Goal: Information Seeking & Learning: Check status

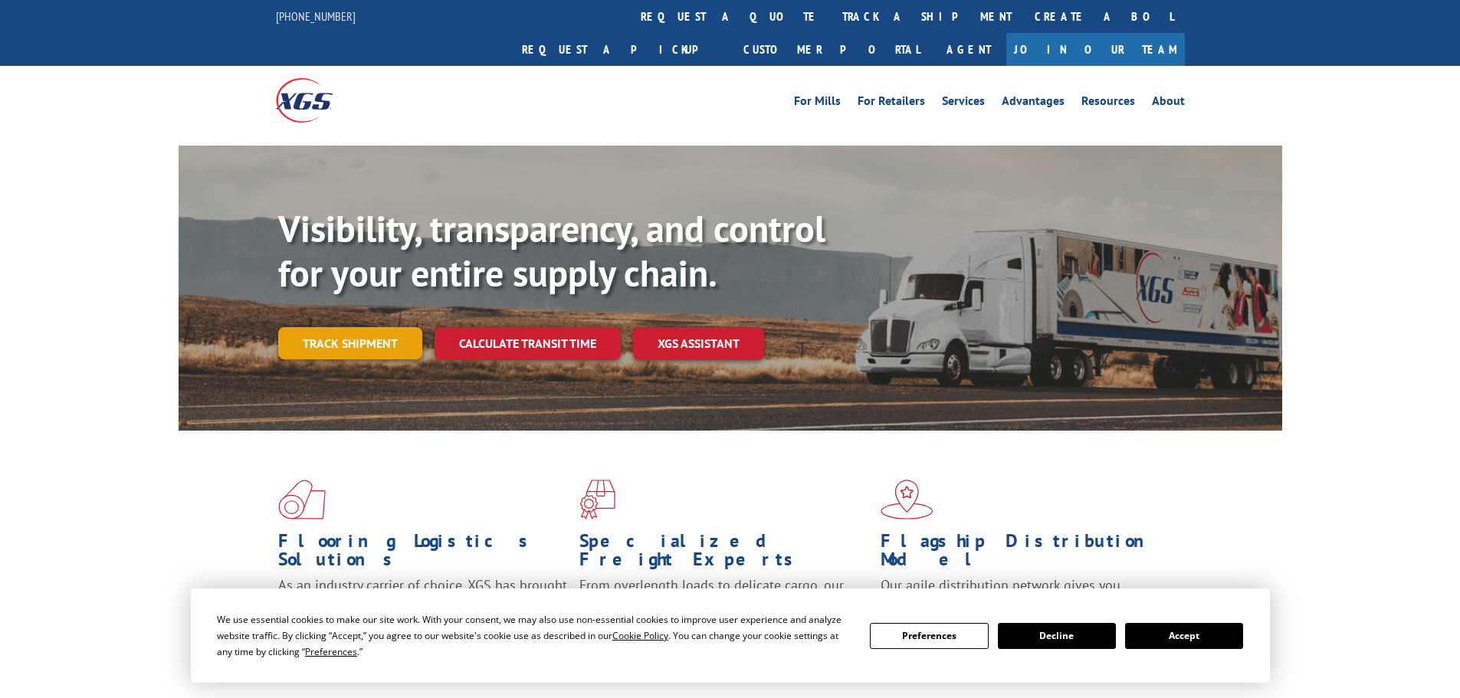
click at [339, 327] on link "Track shipment" at bounding box center [350, 343] width 144 height 32
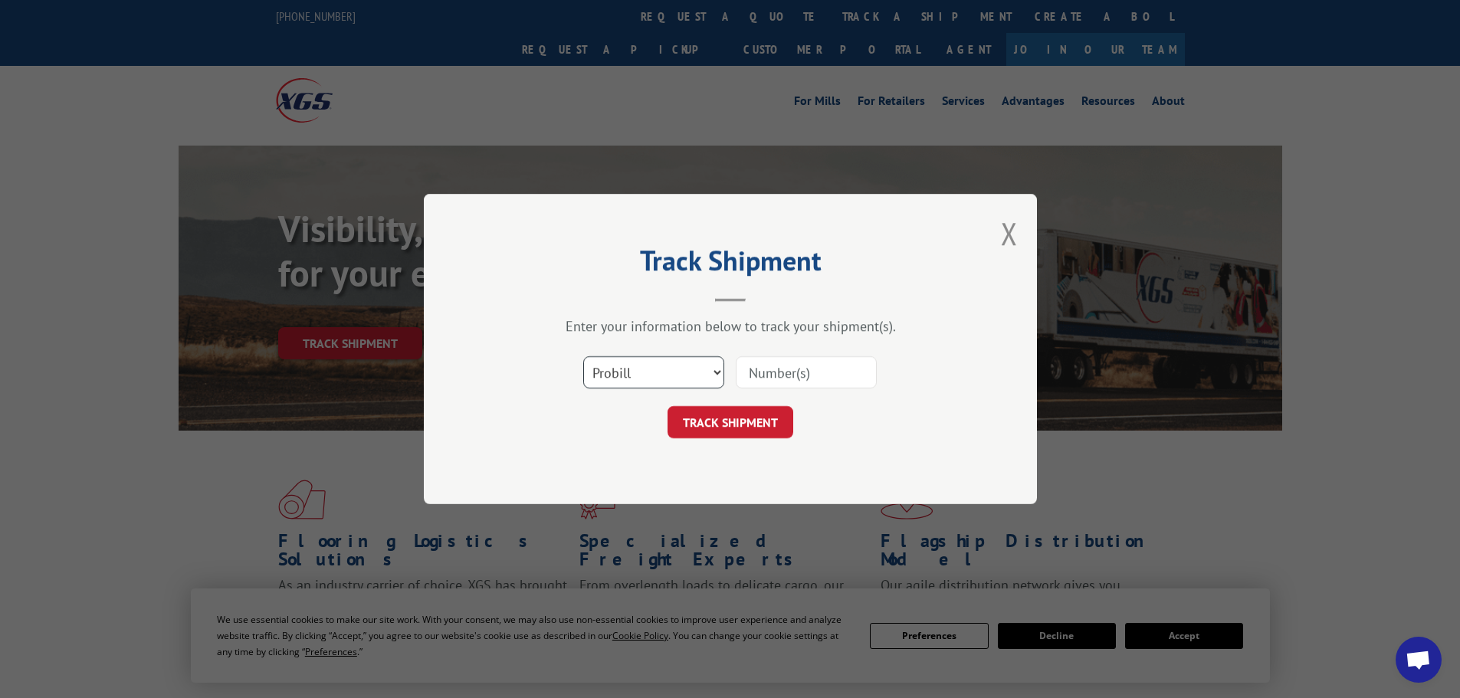
click at [667, 369] on select "Select category... Probill BOL PO" at bounding box center [653, 372] width 141 height 32
select select "po"
click at [583, 356] on select "Select category... Probill BOL PO" at bounding box center [653, 372] width 141 height 32
click at [805, 367] on input at bounding box center [806, 372] width 141 height 32
paste input "23533296"
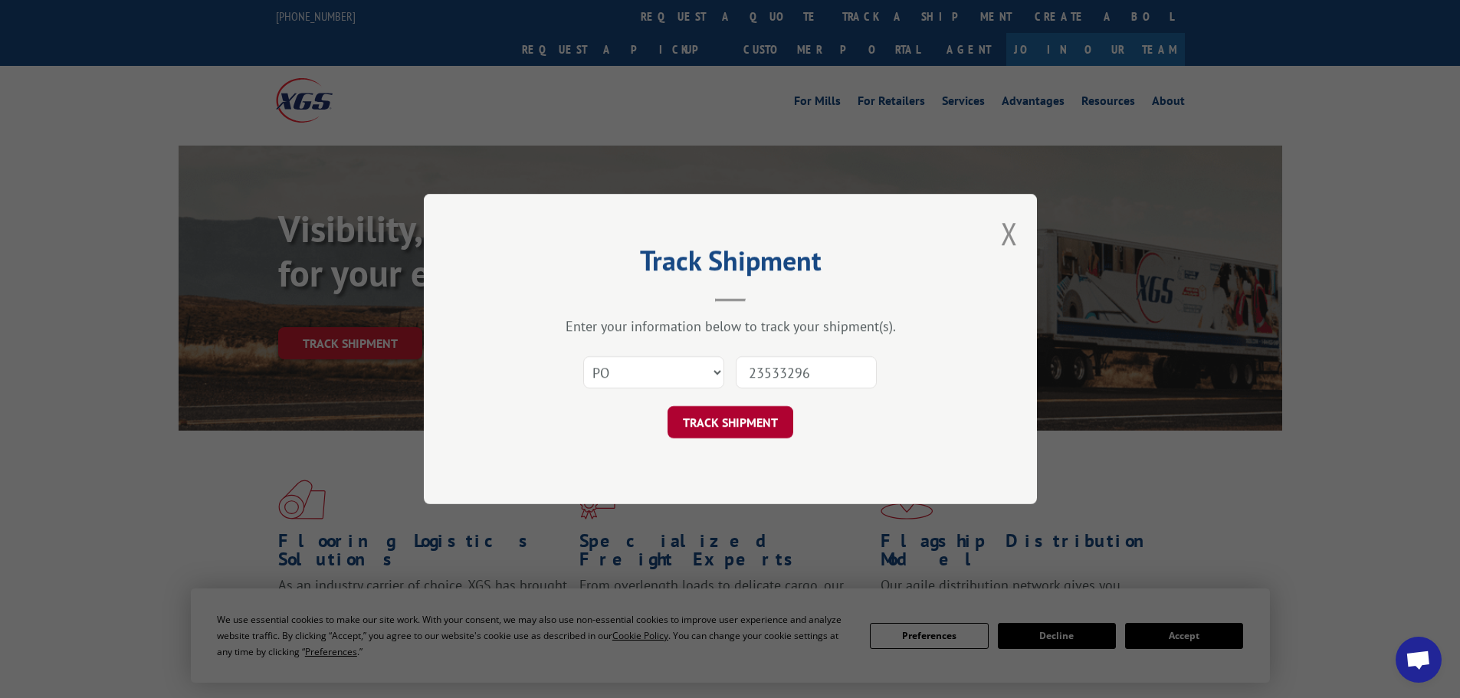
type input "23533296"
click at [745, 418] on button "TRACK SHIPMENT" at bounding box center [730, 422] width 126 height 32
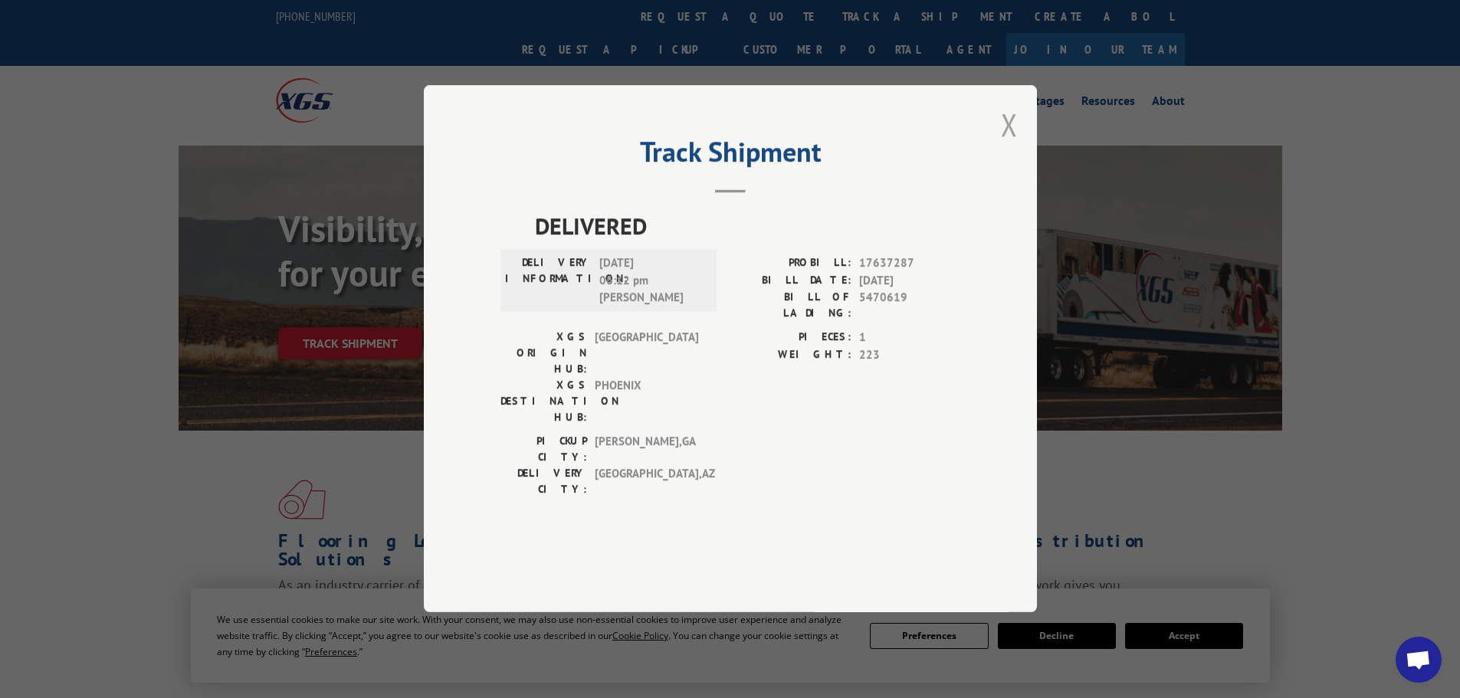
click at [1005, 145] on button "Close modal" at bounding box center [1009, 124] width 17 height 41
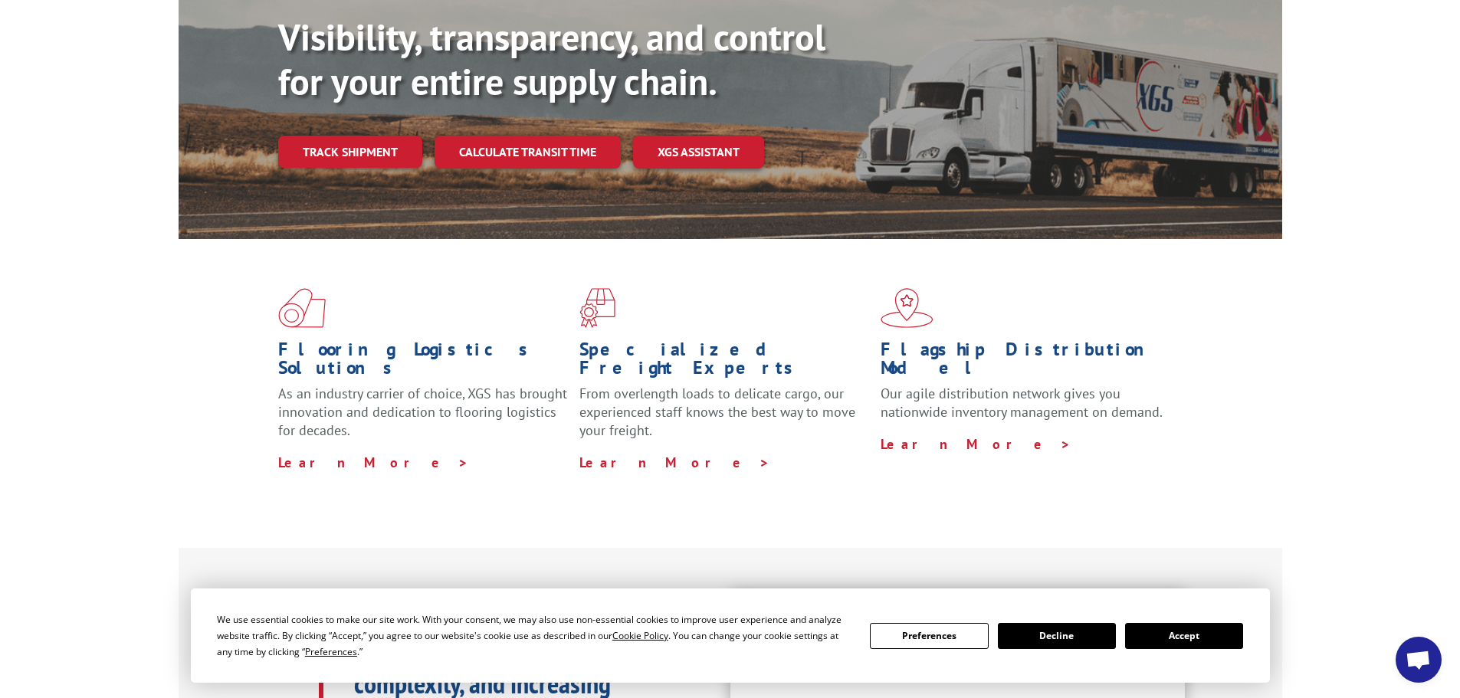
scroll to position [230, 0]
